Goal: Task Accomplishment & Management: Manage account settings

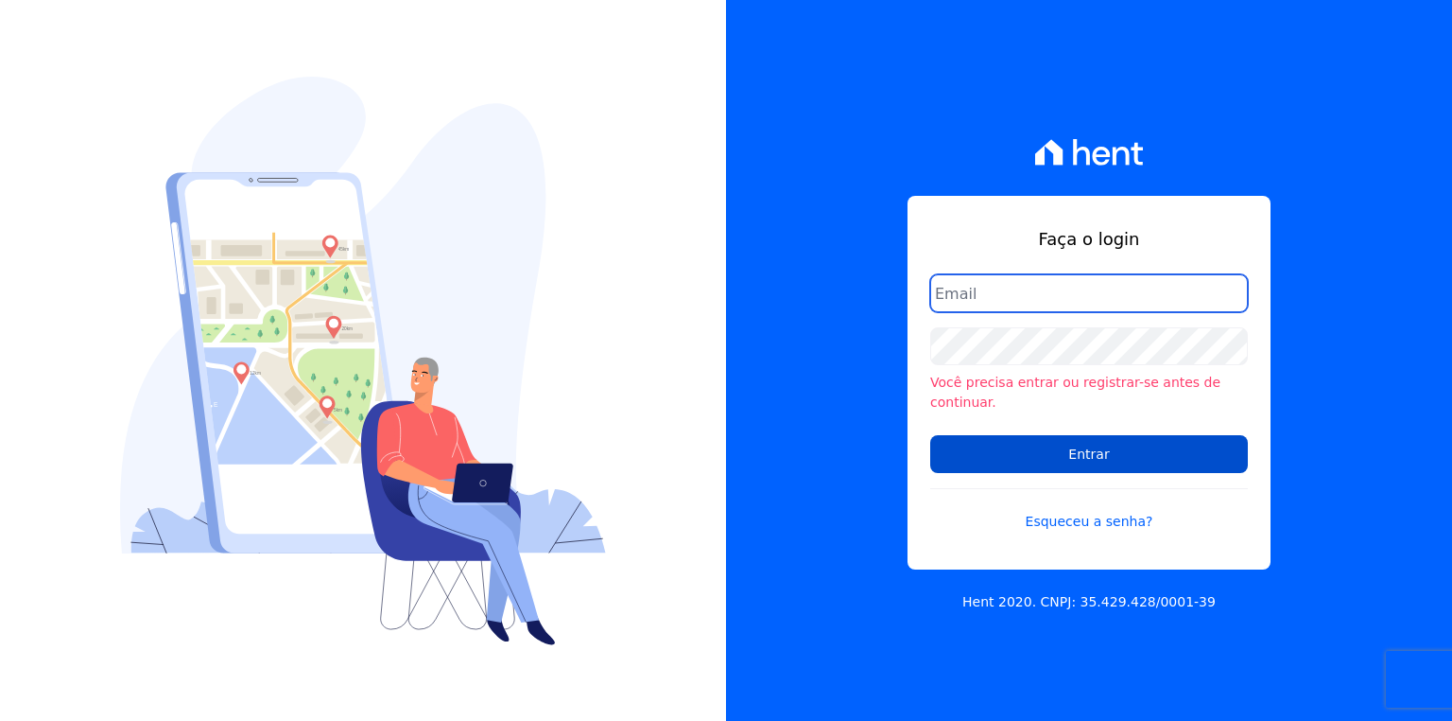
type input "[EMAIL_ADDRESS][PERSON_NAME][DOMAIN_NAME]"
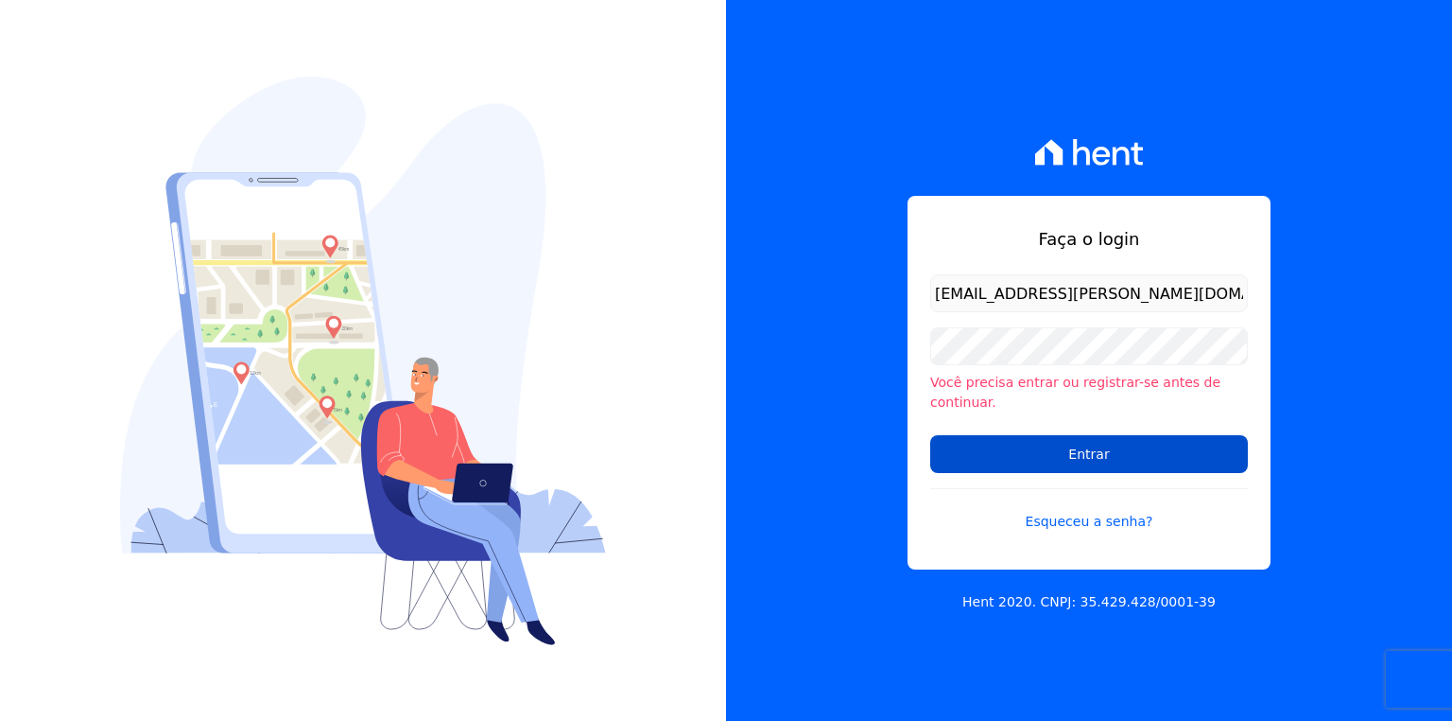
click at [1007, 450] on input "Entrar" at bounding box center [1089, 454] width 318 height 38
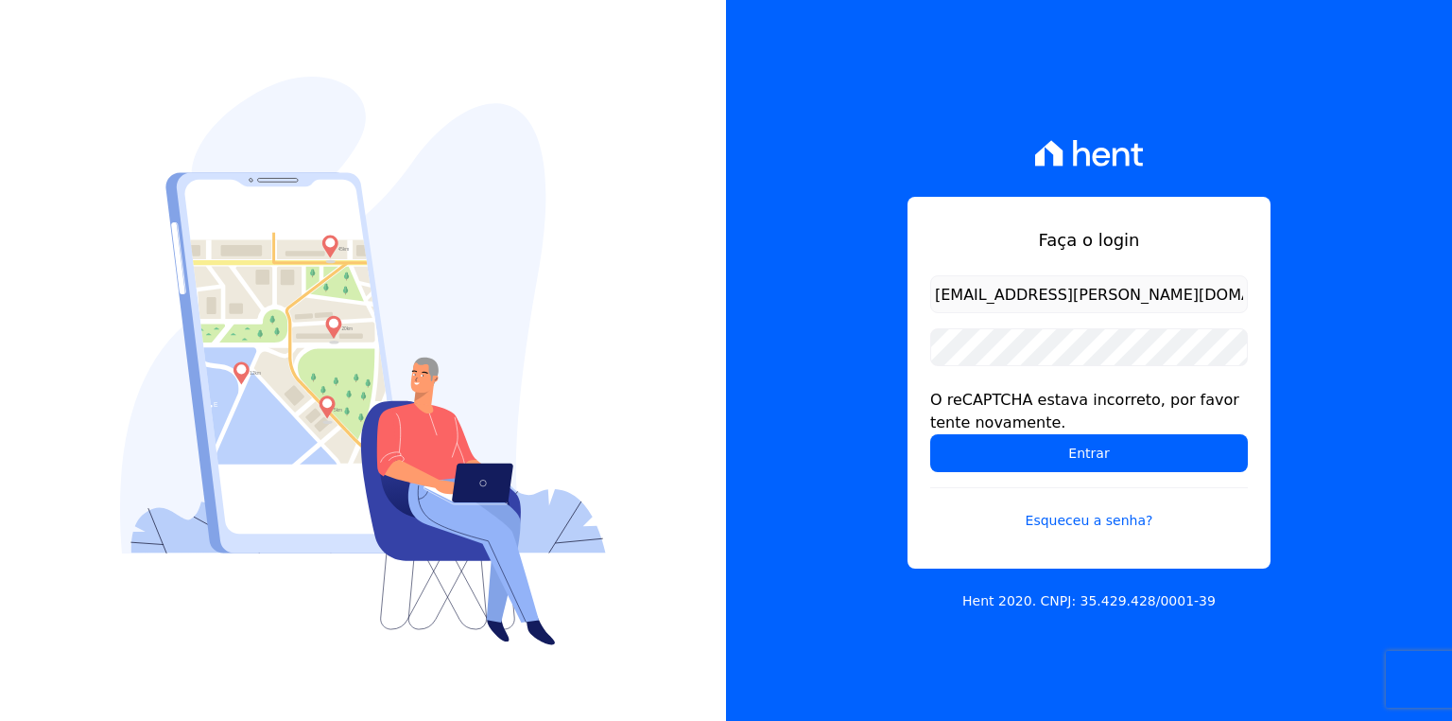
drag, startPoint x: 1104, startPoint y: 290, endPoint x: 1099, endPoint y: 308, distance: 18.6
click at [1104, 290] on input "[EMAIL_ADDRESS][PERSON_NAME][DOMAIN_NAME]" at bounding box center [1089, 294] width 318 height 38
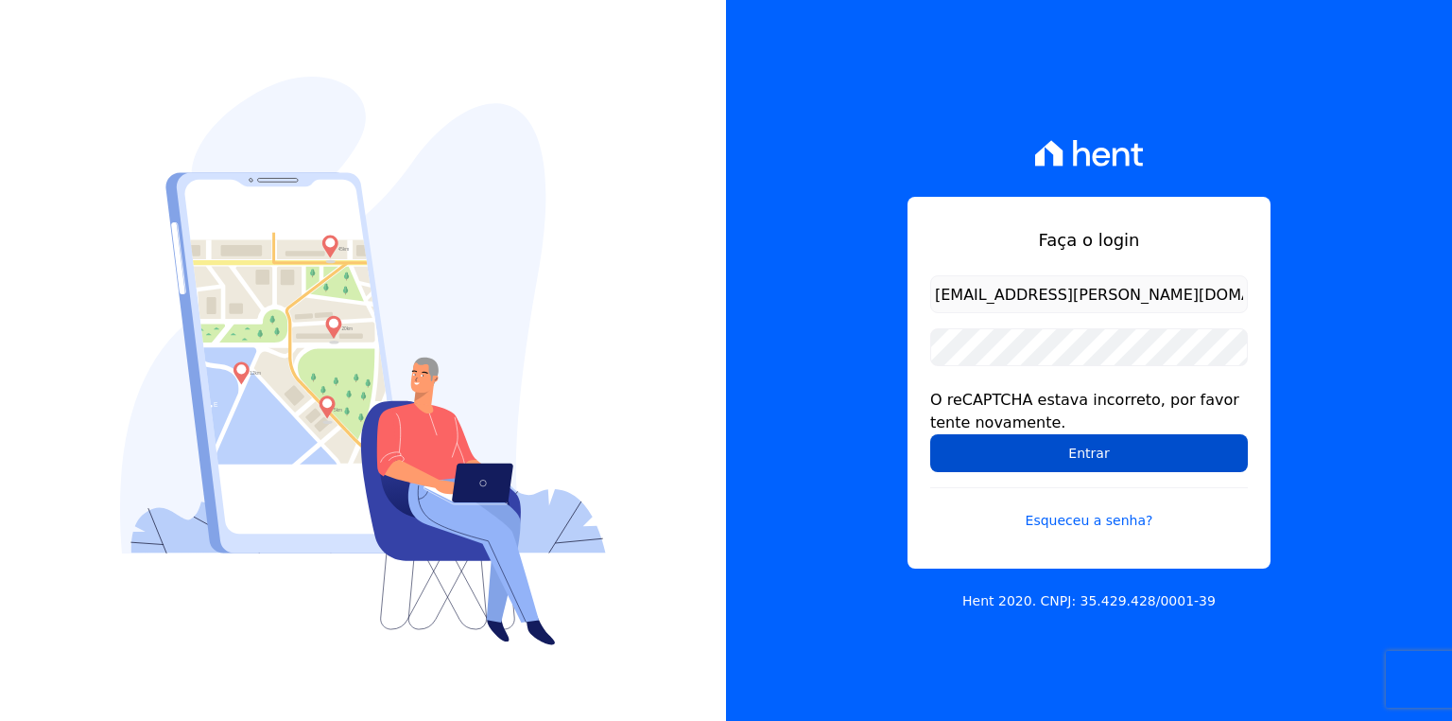
click at [1037, 462] on input "Entrar" at bounding box center [1089, 453] width 318 height 38
